Goal: Navigation & Orientation: Find specific page/section

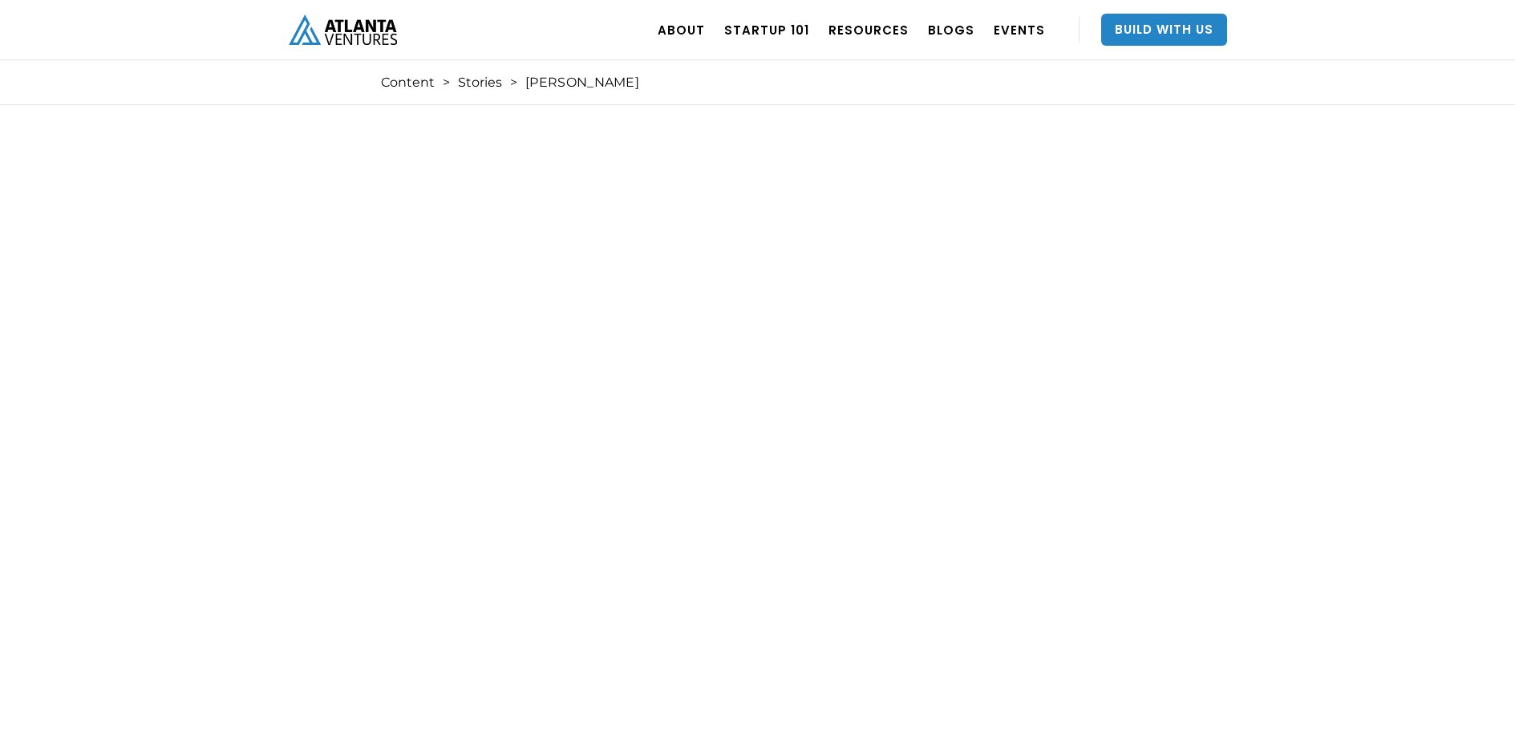
click at [354, 29] on img "home" at bounding box center [343, 29] width 108 height 30
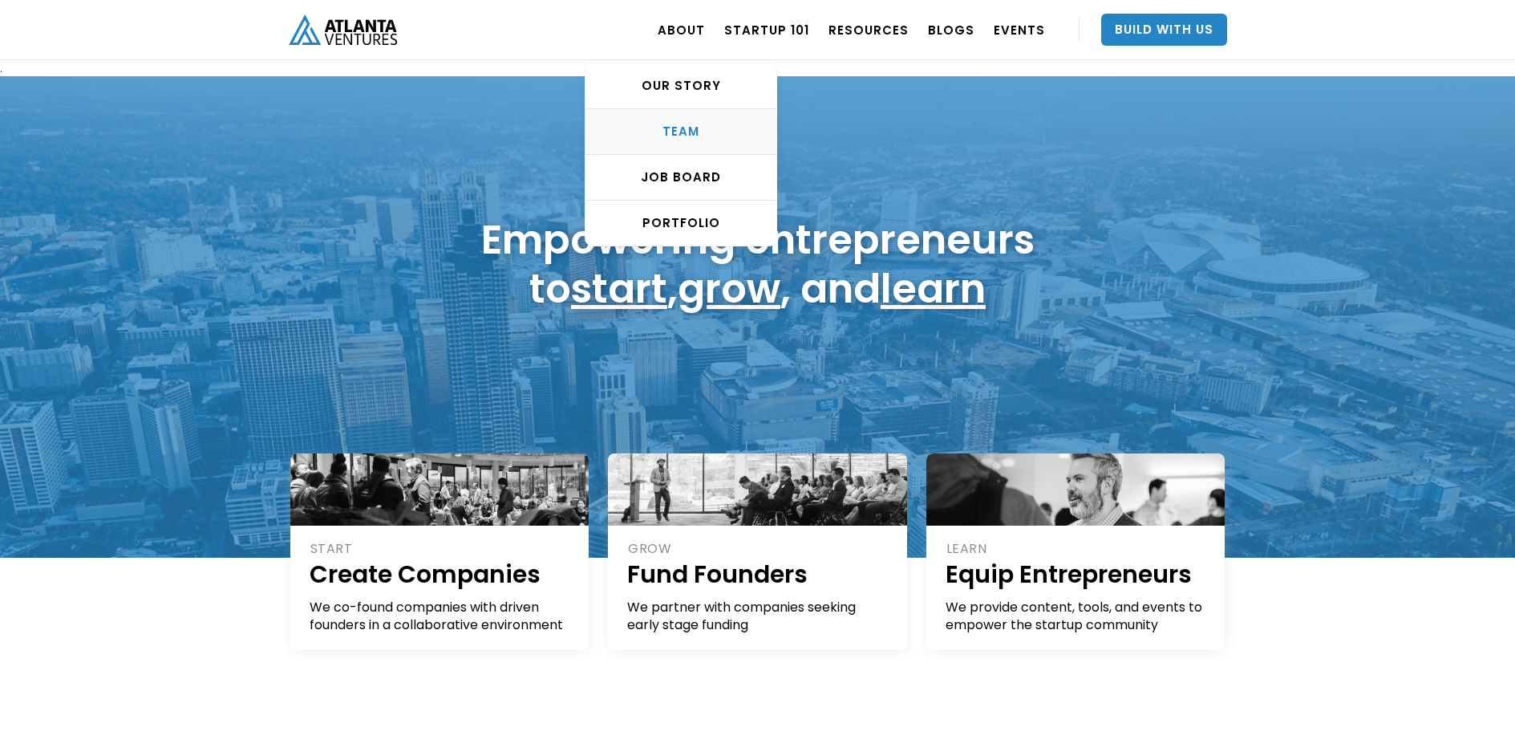
click at [698, 132] on div "TEAM" at bounding box center [681, 132] width 191 height 16
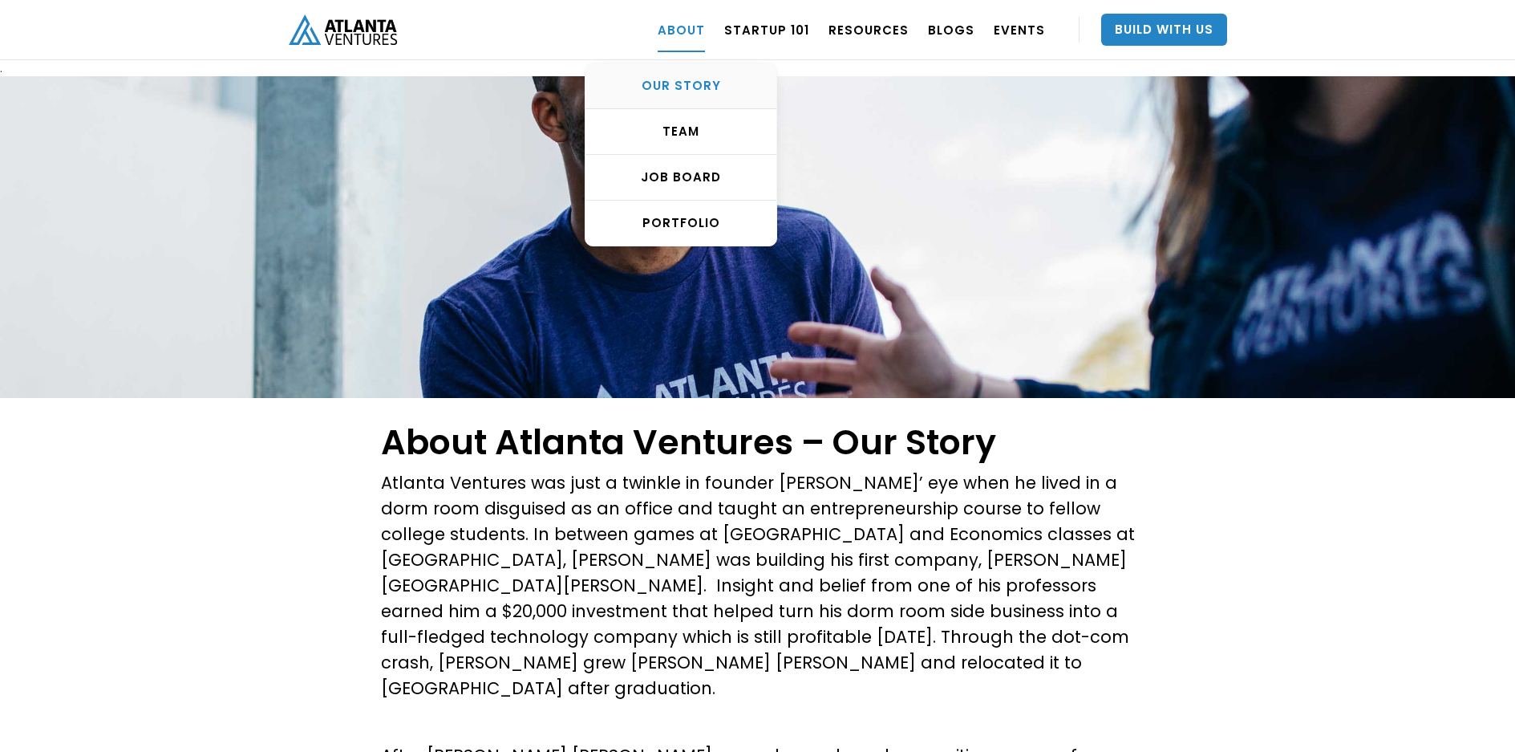
click at [712, 85] on div "OUR STORY" at bounding box center [681, 86] width 191 height 16
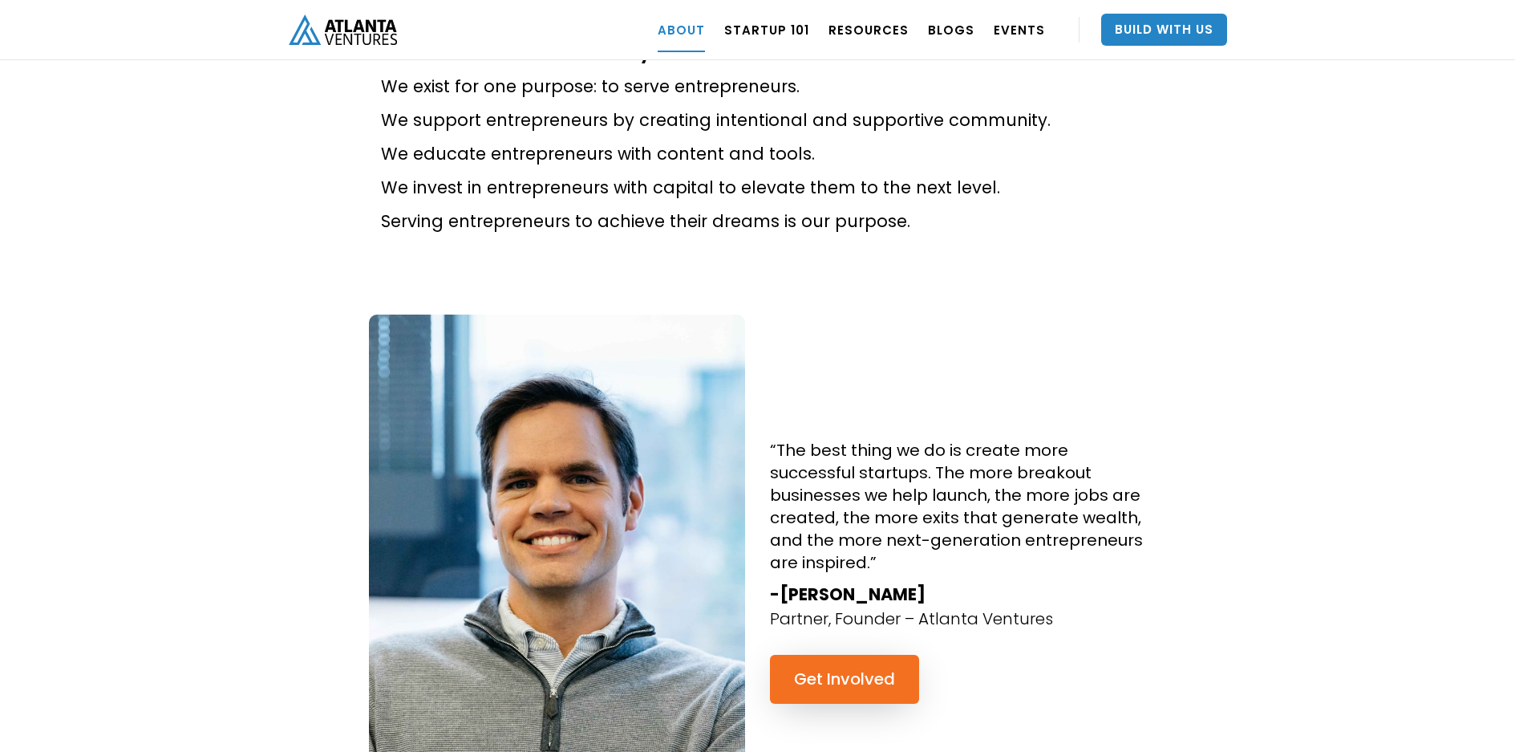
scroll to position [1364, 0]
